Goal: Information Seeking & Learning: Compare options

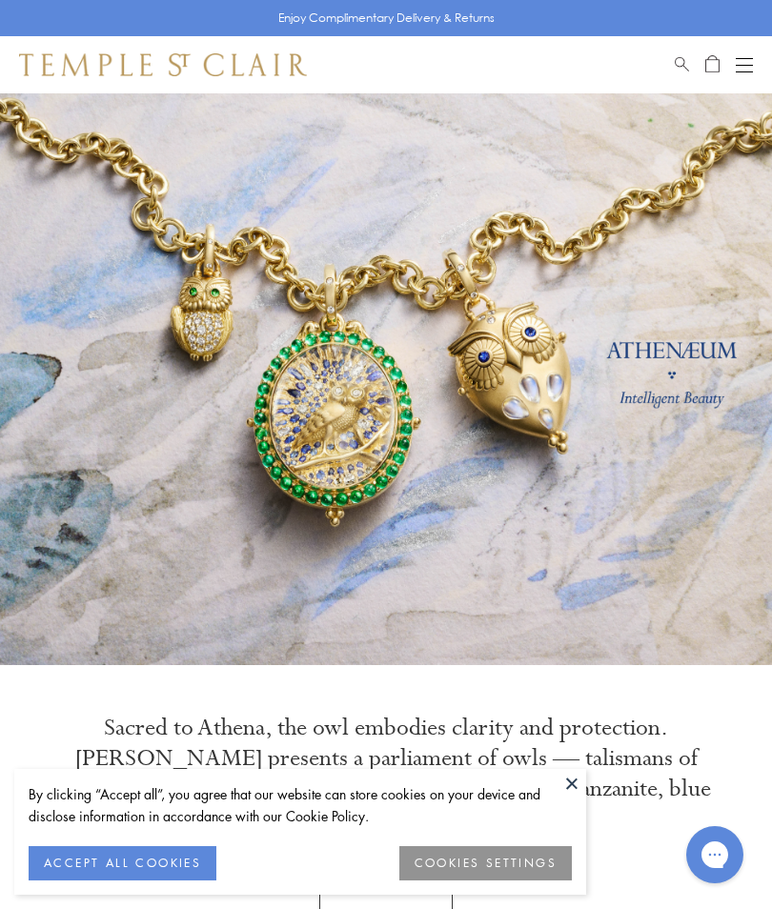
click at [123, 866] on button "ACCEPT ALL COOKIES" at bounding box center [123, 863] width 188 height 34
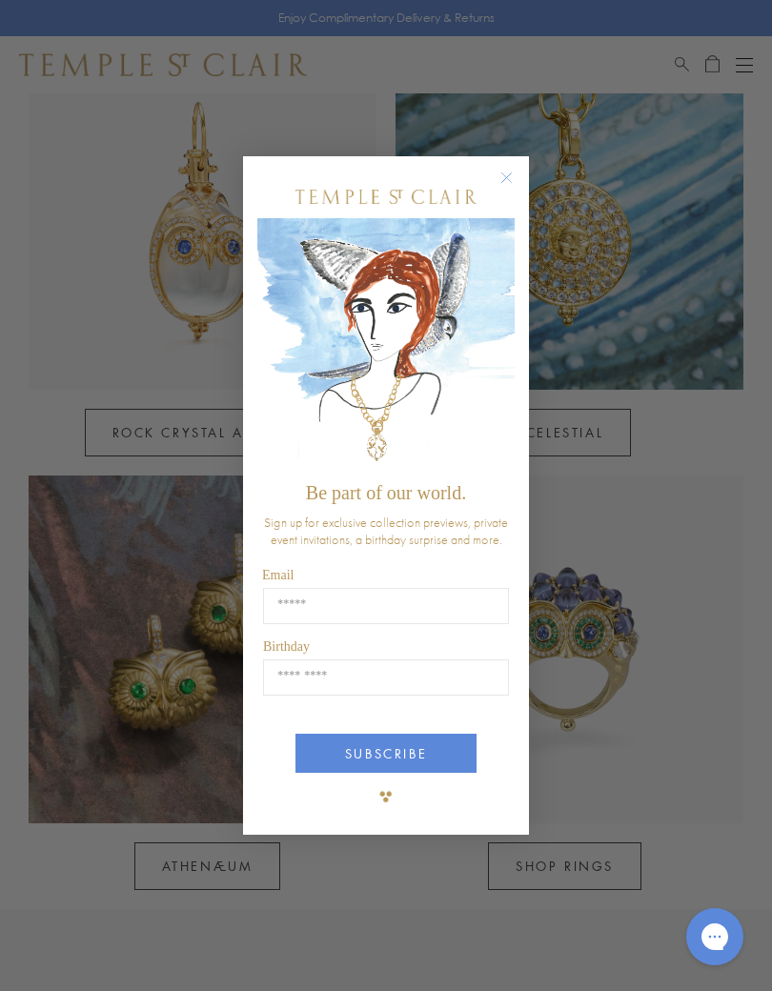
scroll to position [922, 0]
click at [511, 183] on circle "Close dialog" at bounding box center [507, 178] width 23 height 23
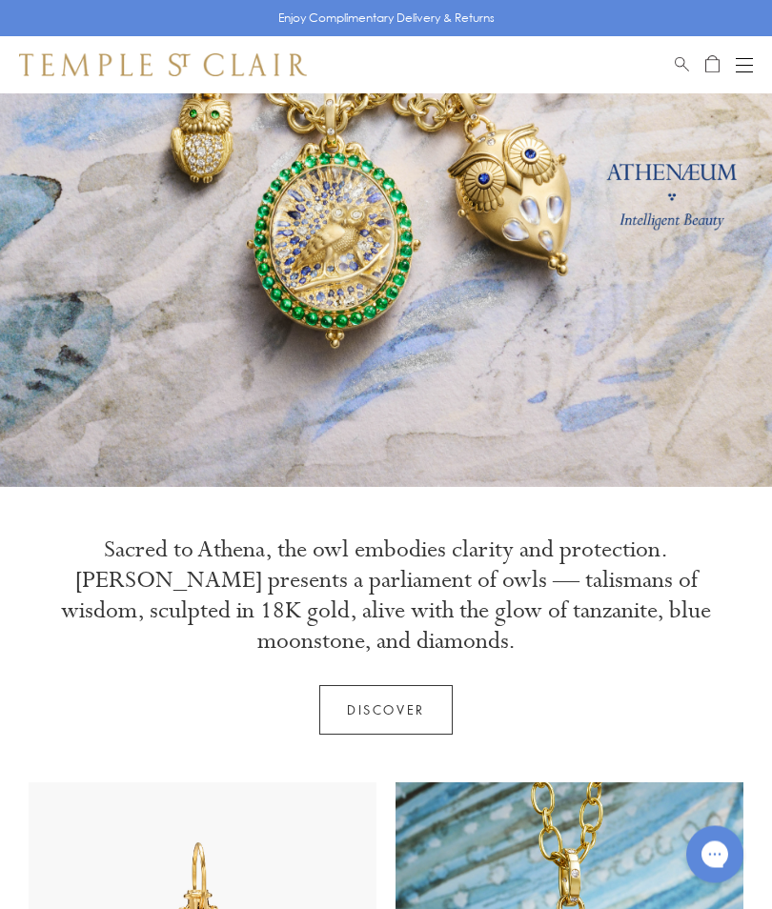
click at [746, 69] on button "Open navigation" at bounding box center [744, 64] width 17 height 23
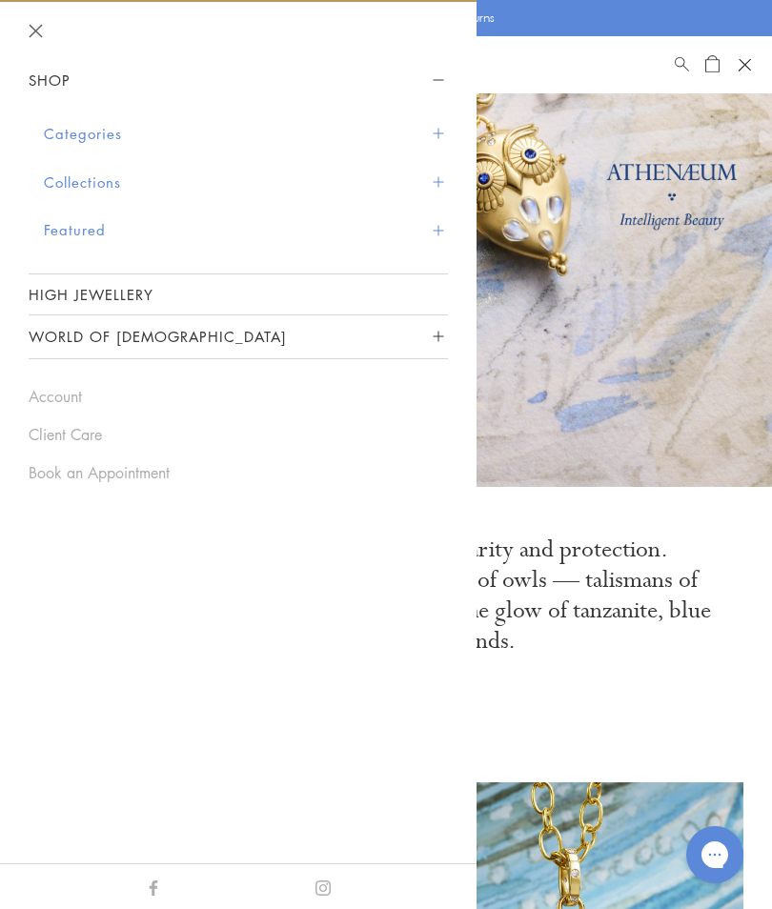
click at [412, 338] on button "World of [DEMOGRAPHIC_DATA]" at bounding box center [238, 336] width 419 height 43
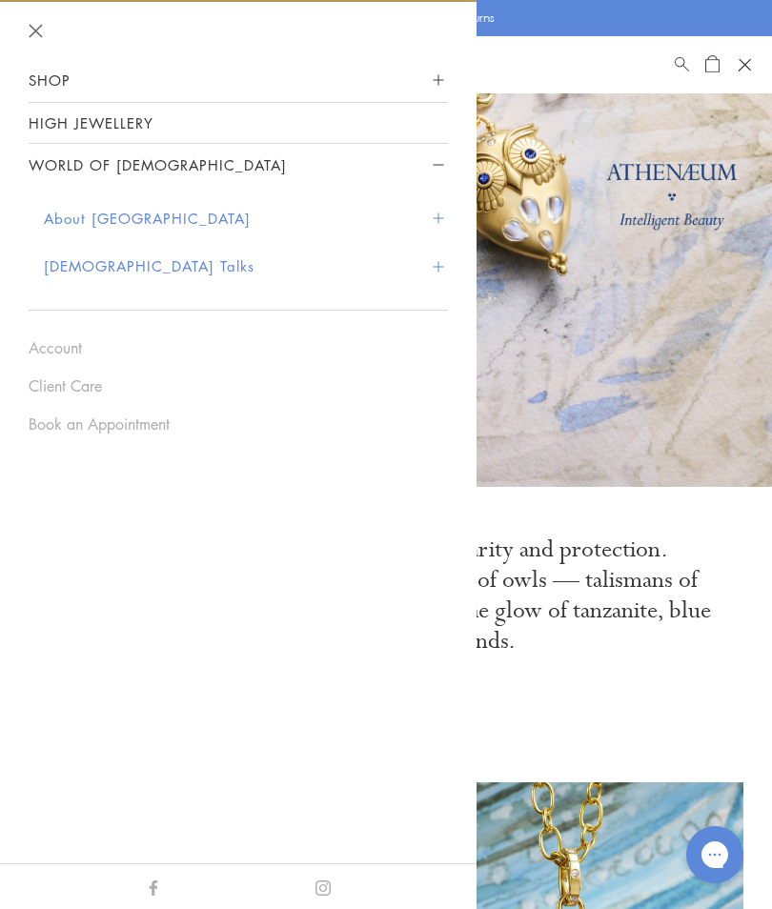
click at [294, 122] on link "High Jewellery" at bounding box center [238, 123] width 419 height 40
click at [223, 80] on button "Shop" at bounding box center [238, 80] width 419 height 43
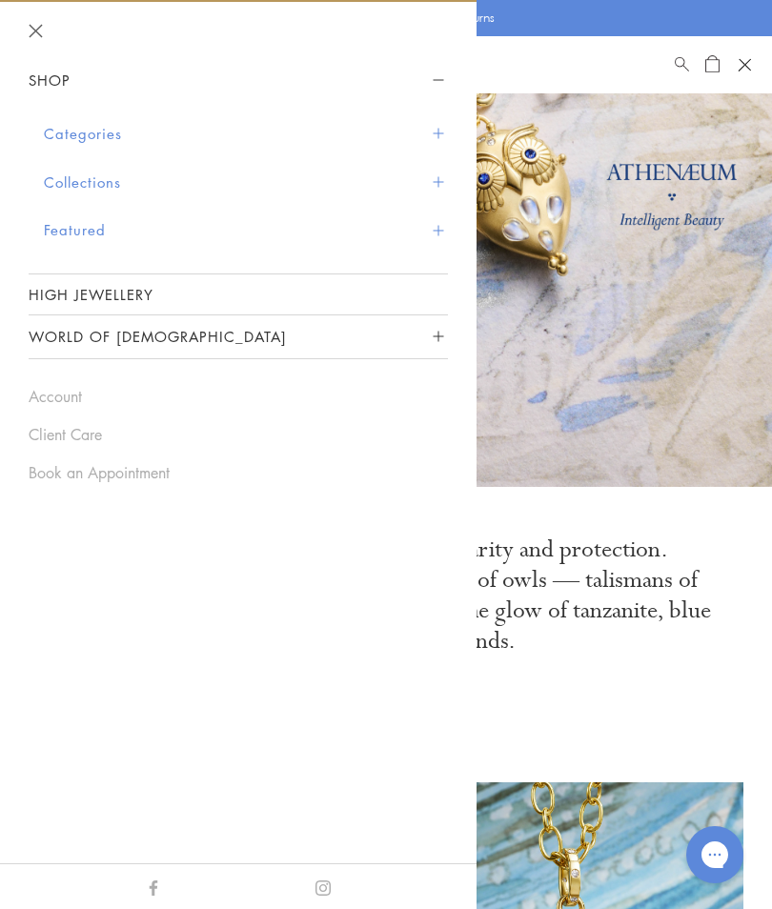
click at [112, 144] on button "Categories" at bounding box center [246, 134] width 404 height 49
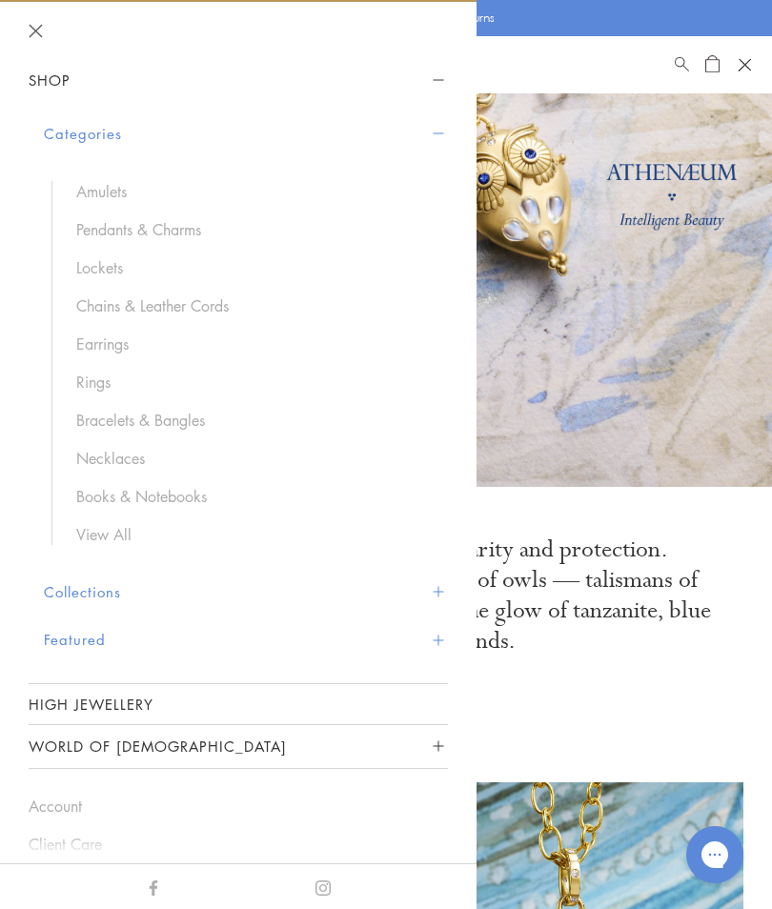
click at [121, 267] on link "Lockets" at bounding box center [252, 267] width 353 height 21
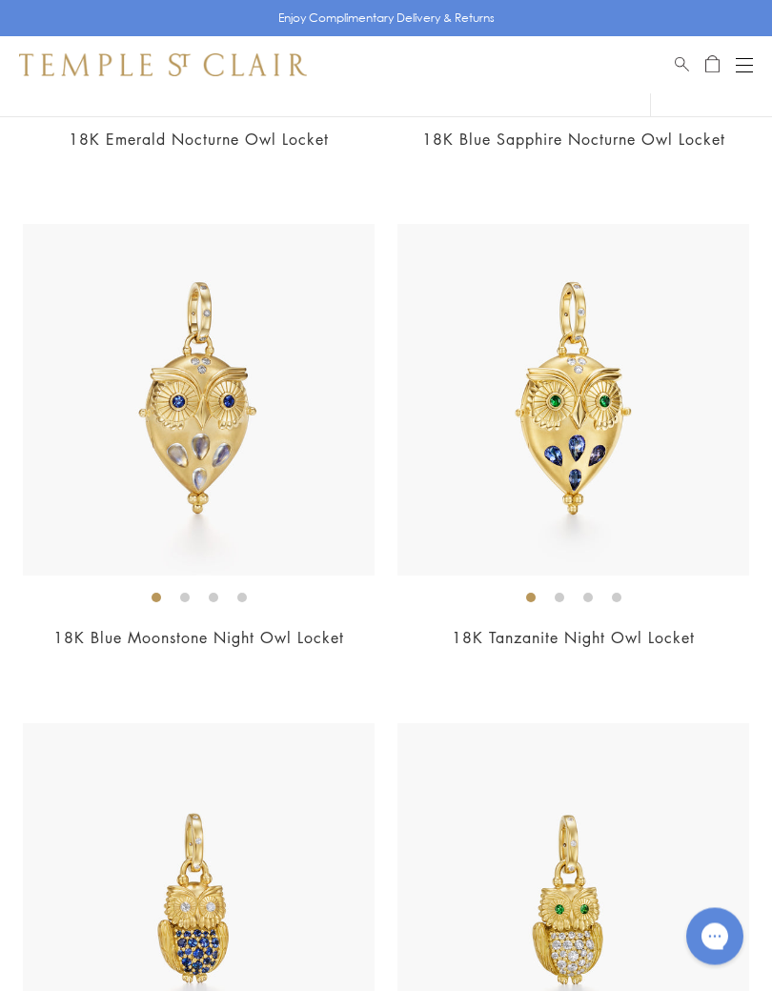
scroll to position [606, 0]
click at [591, 635] on link "18K Tanzanite Night Owl Locket" at bounding box center [573, 637] width 243 height 21
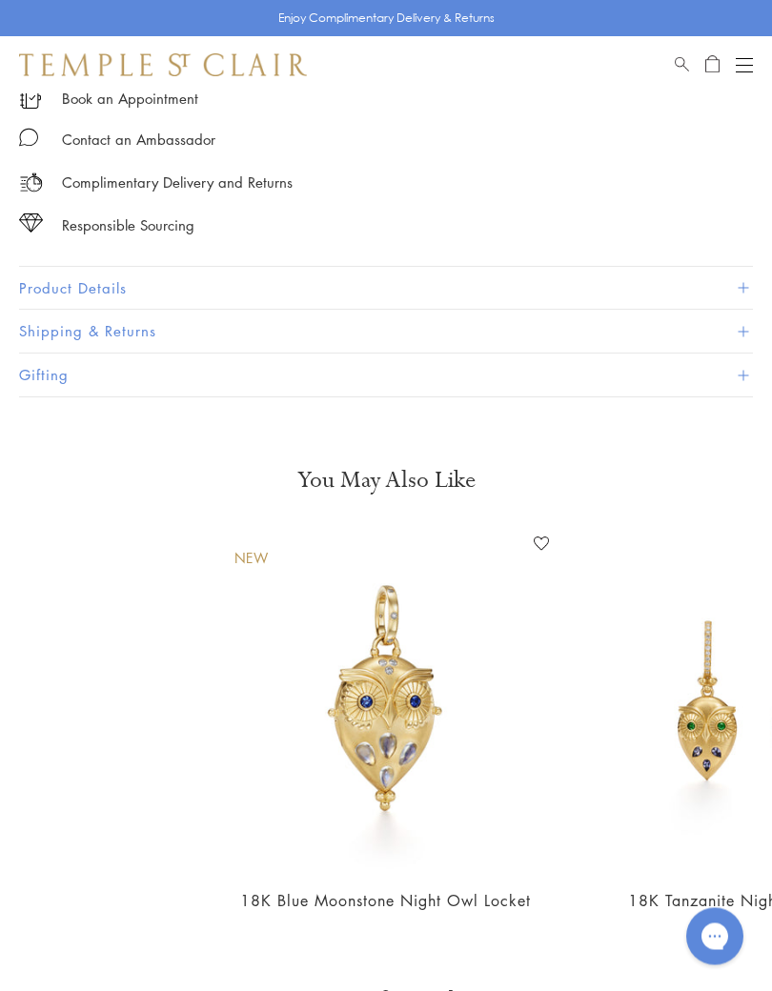
scroll to position [1009, 0]
click at [752, 60] on button "Open navigation" at bounding box center [744, 64] width 17 height 23
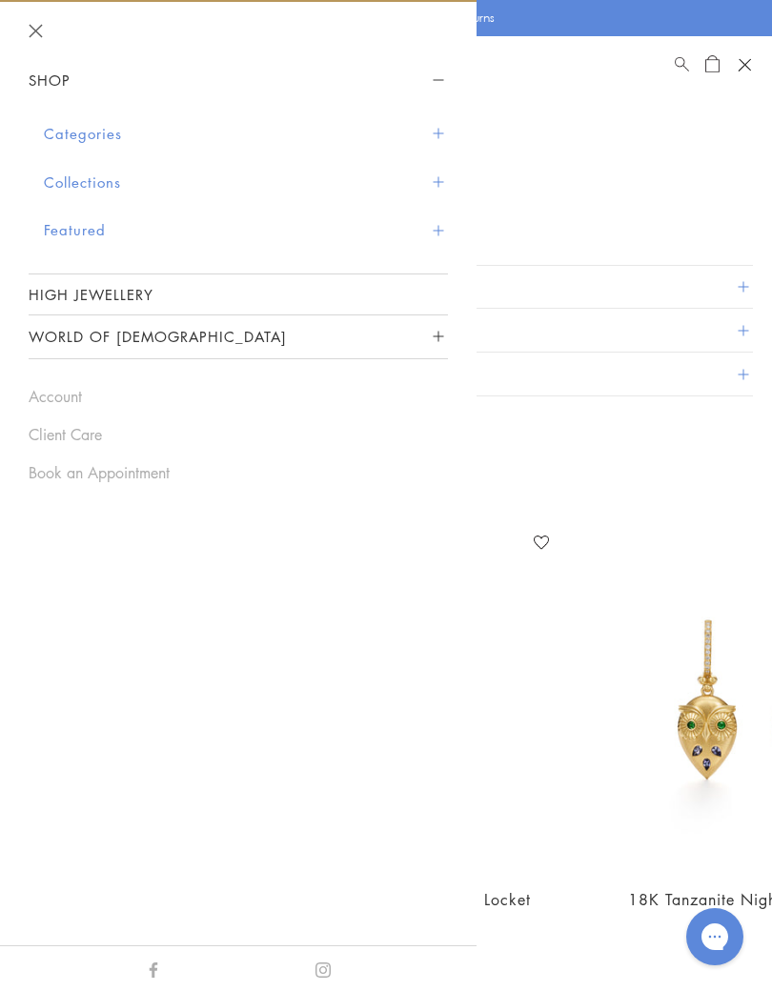
click at [90, 130] on button "Categories" at bounding box center [246, 134] width 404 height 49
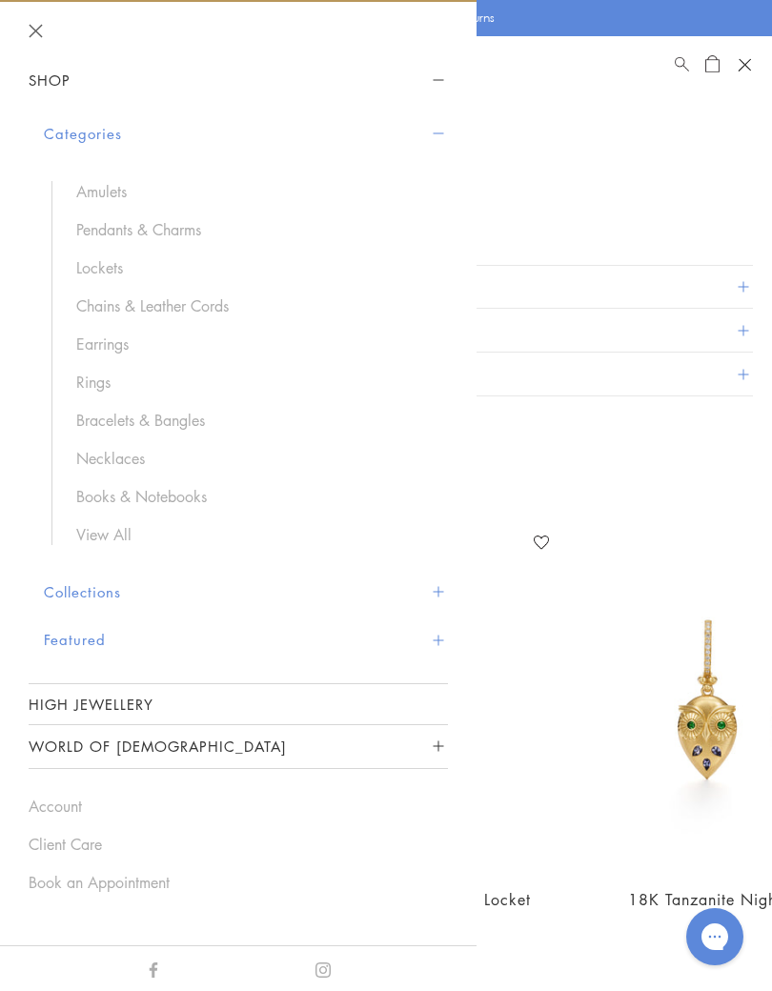
click at [102, 385] on link "Rings" at bounding box center [252, 382] width 353 height 21
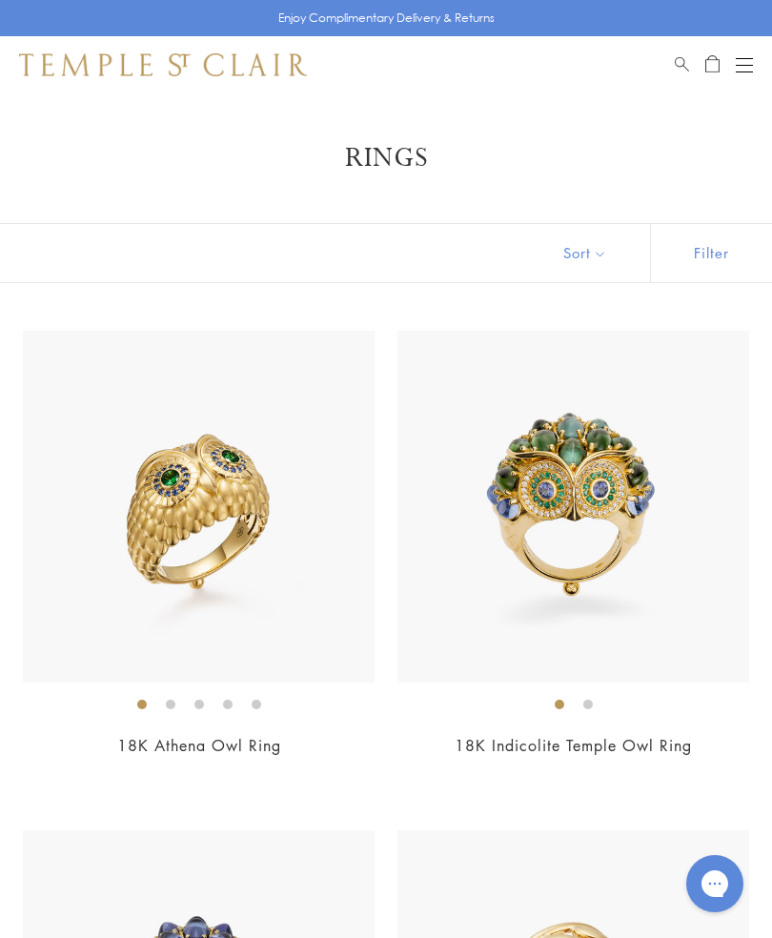
click at [593, 252] on button "Sort" at bounding box center [585, 253] width 130 height 58
click at [589, 257] on button "Sort" at bounding box center [585, 253] width 130 height 58
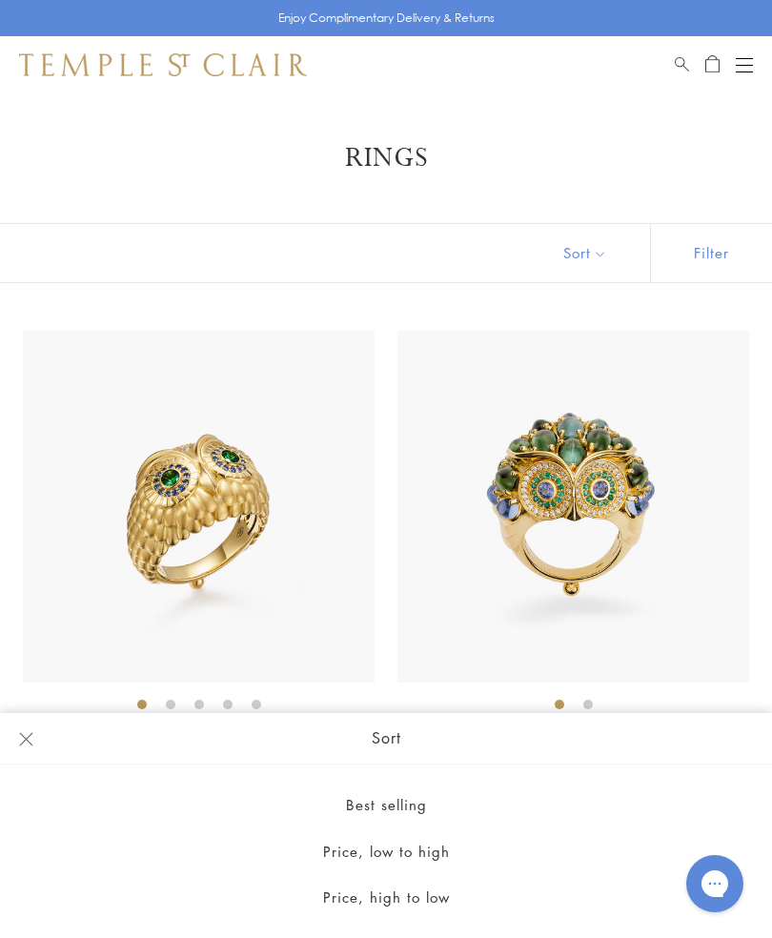
click at [438, 860] on button "Price, low to high" at bounding box center [386, 851] width 772 height 47
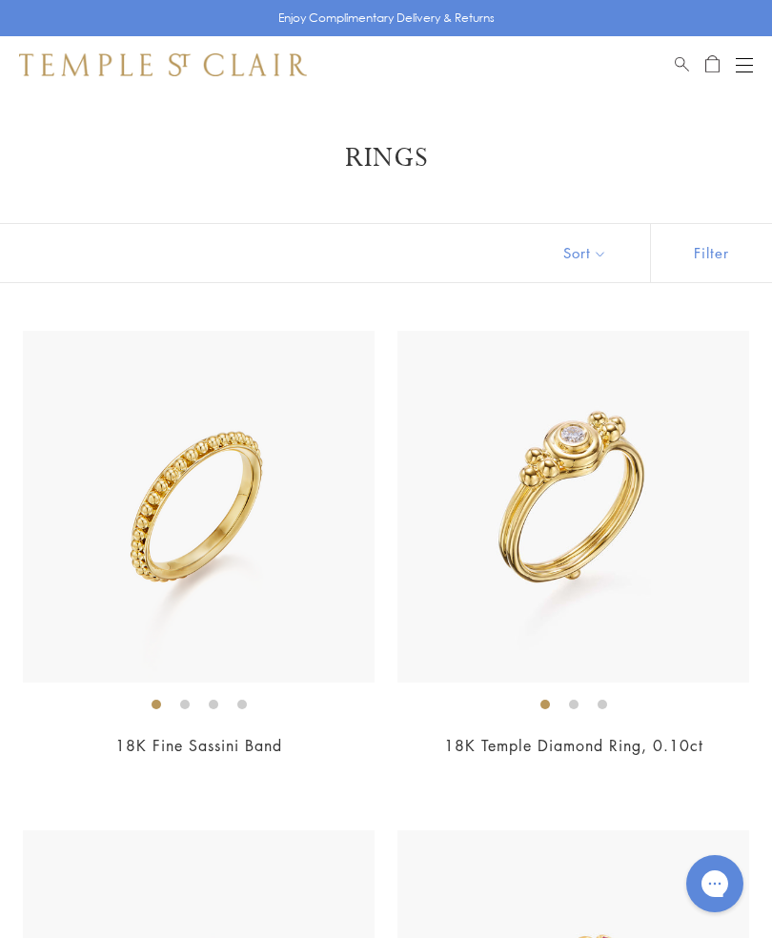
click at [653, 590] on img at bounding box center [573, 507] width 352 height 352
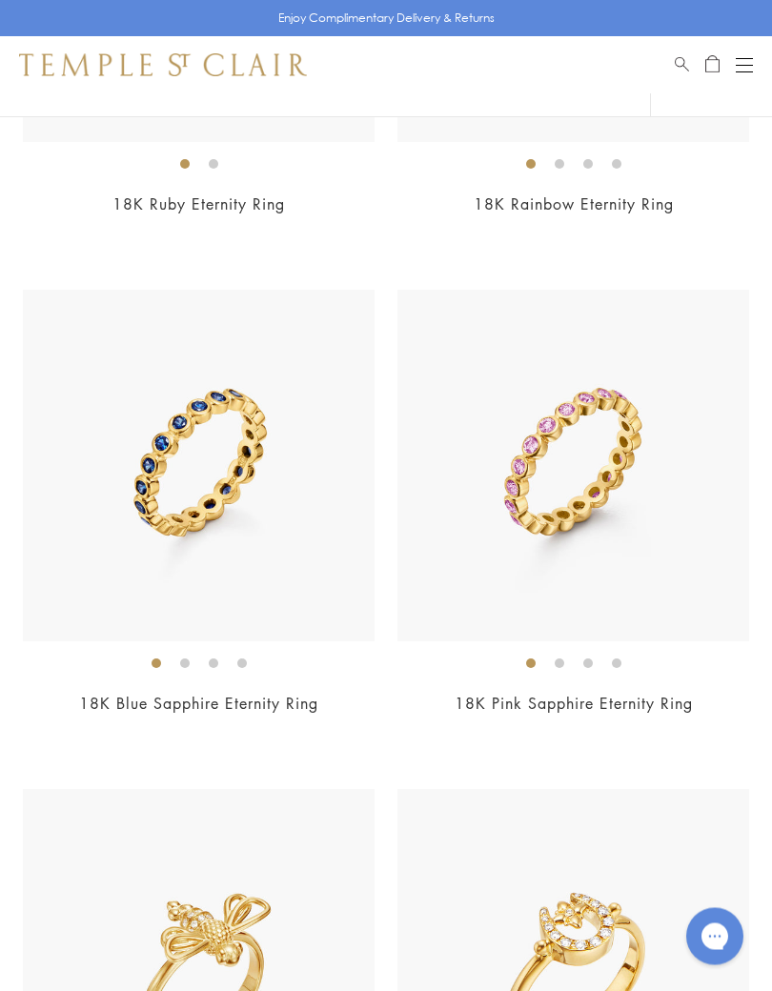
scroll to position [1040, 0]
click at [617, 566] on img at bounding box center [573, 466] width 352 height 352
